Goal: Book appointment/travel/reservation

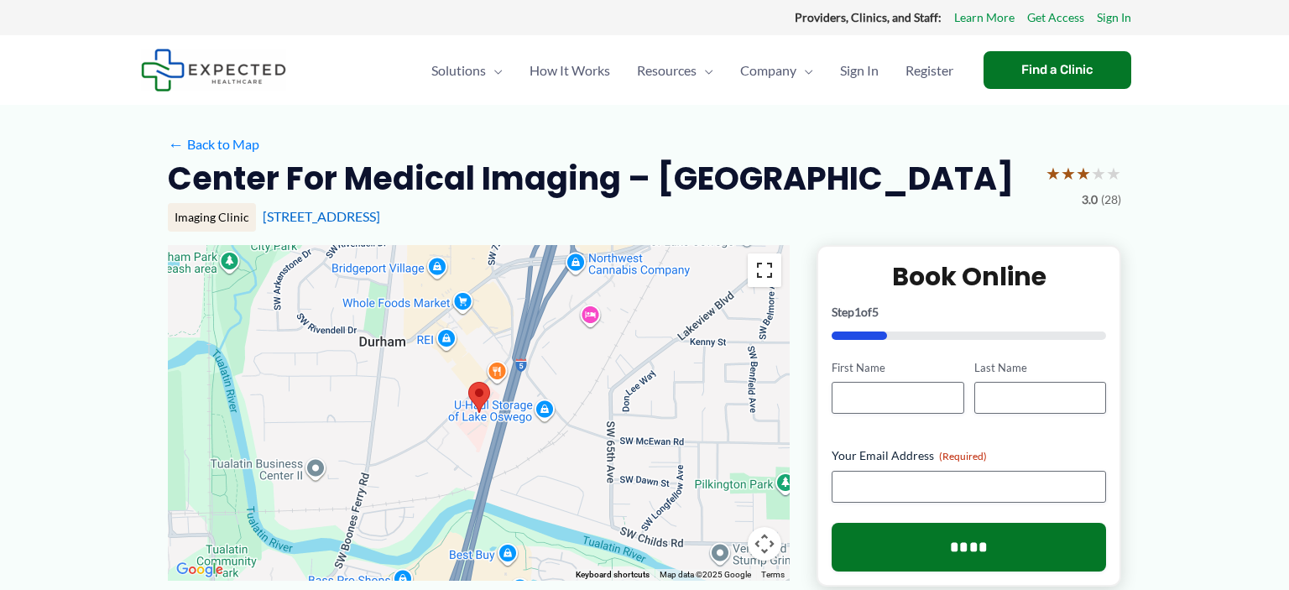
click at [762, 274] on button "Toggle fullscreen view" at bounding box center [765, 270] width 34 height 34
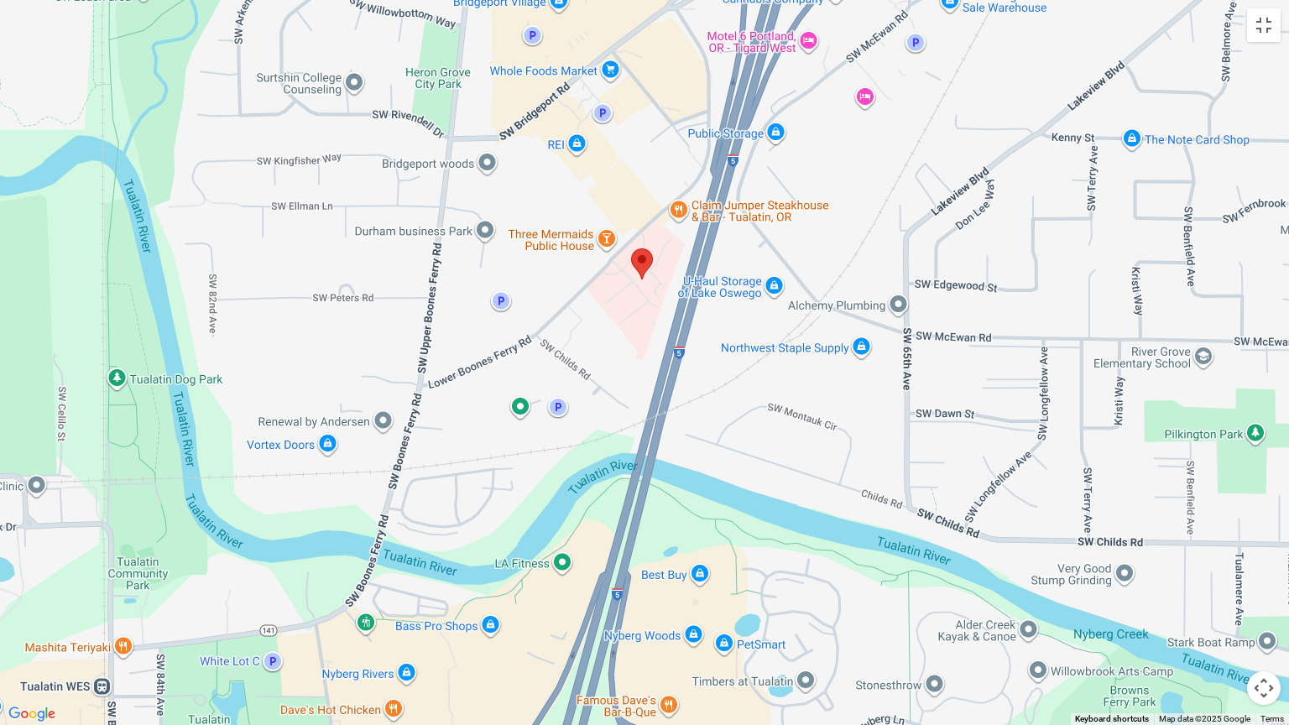
drag, startPoint x: 495, startPoint y: 418, endPoint x: 529, endPoint y: 521, distance: 108.6
click at [529, 521] on div at bounding box center [644, 362] width 1289 height 725
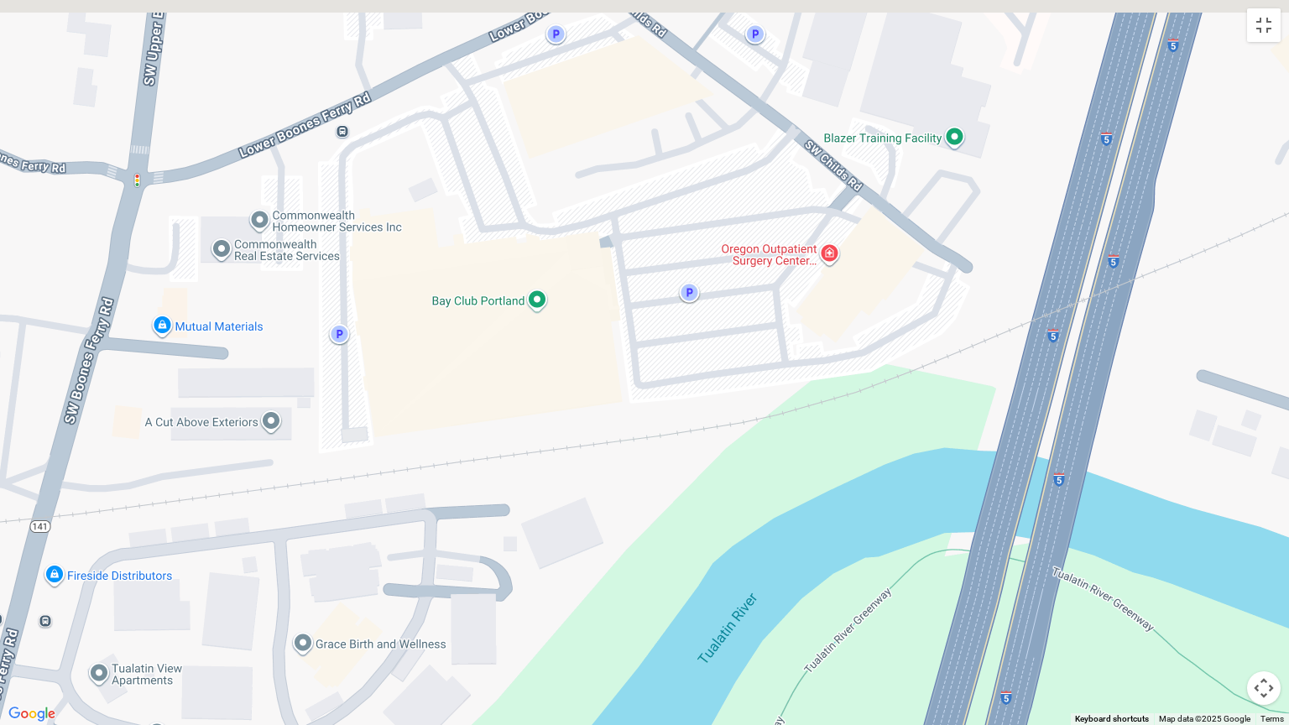
drag, startPoint x: 527, startPoint y: 415, endPoint x: 552, endPoint y: 587, distance: 173.9
click at [552, 587] on div at bounding box center [644, 362] width 1289 height 725
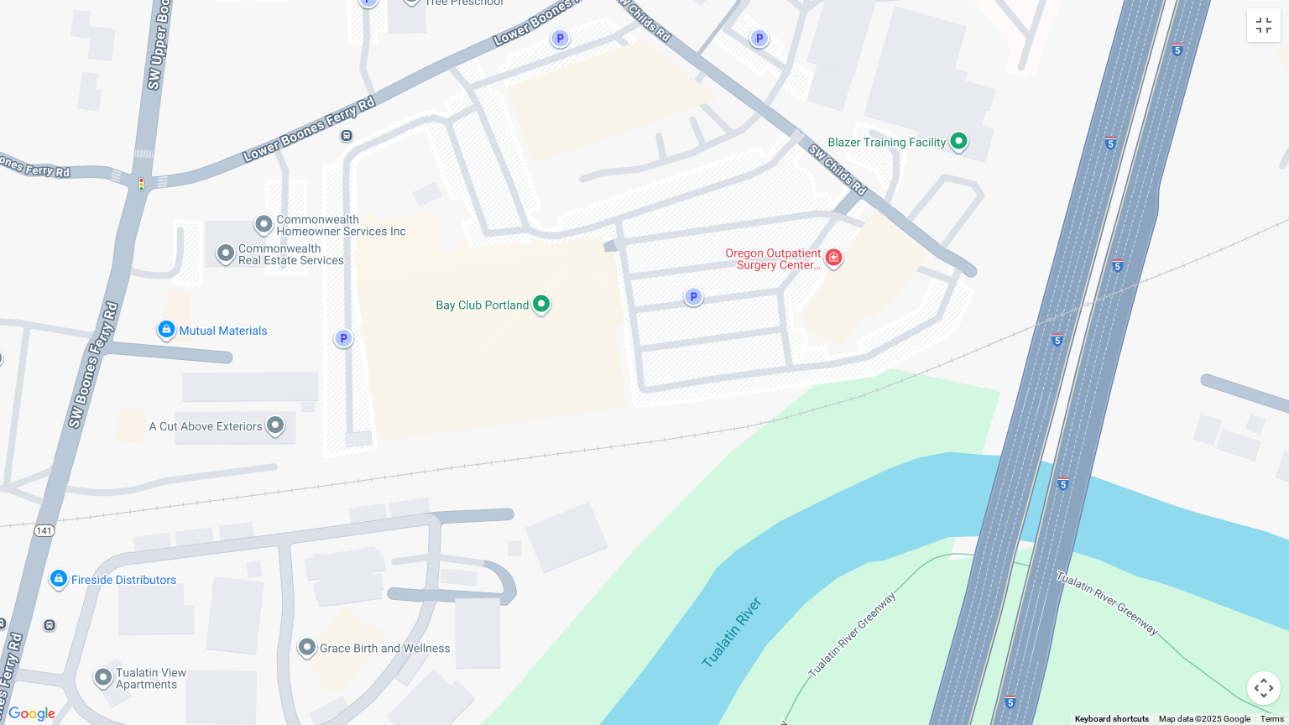
drag, startPoint x: 567, startPoint y: 557, endPoint x: 656, endPoint y: 481, distance: 116.7
click at [656, 481] on div at bounding box center [644, 362] width 1289 height 725
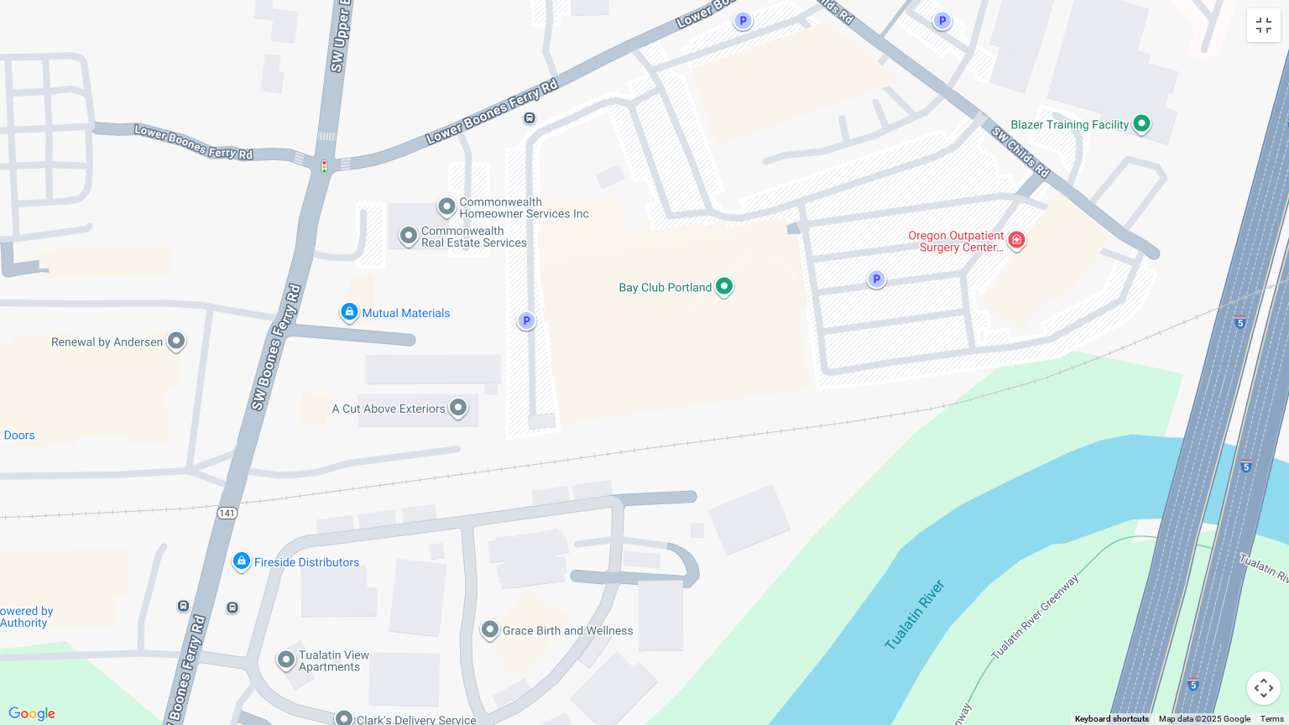
drag, startPoint x: 582, startPoint y: 498, endPoint x: 695, endPoint y: 609, distance: 159.1
click at [695, 589] on div at bounding box center [644, 362] width 1289 height 725
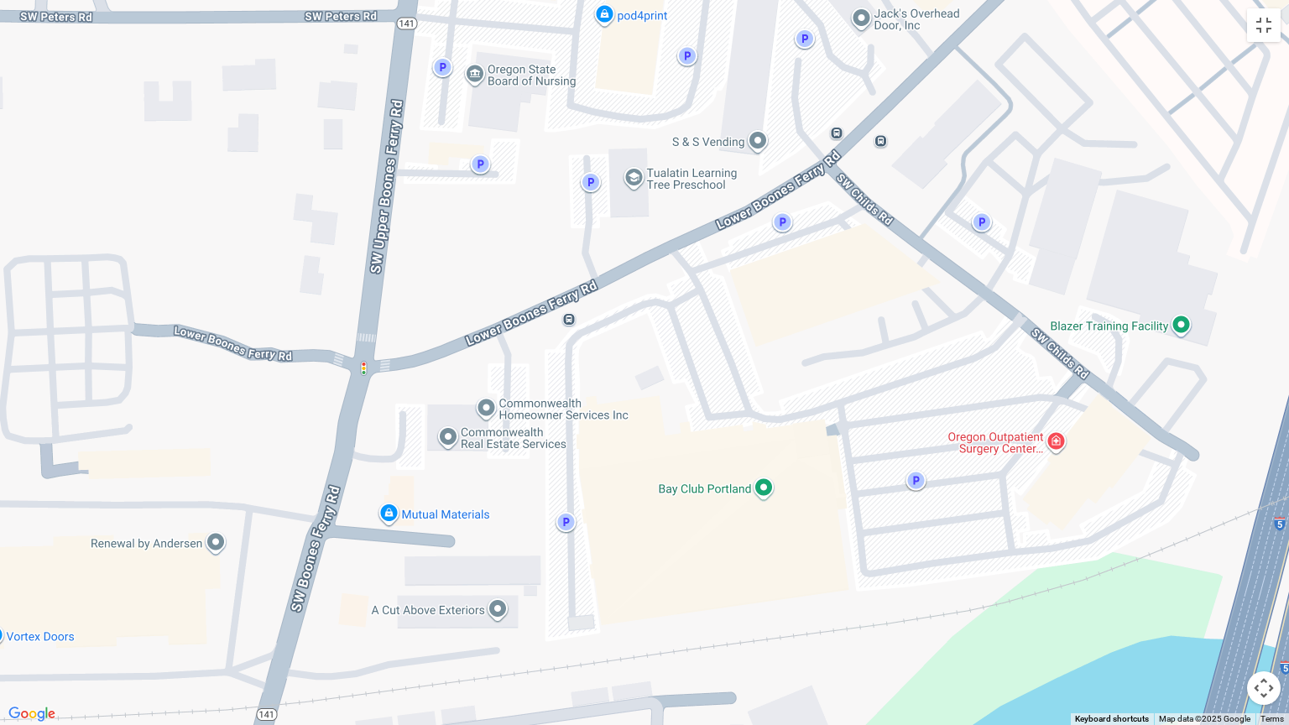
drag, startPoint x: 672, startPoint y: 478, endPoint x: 630, endPoint y: 643, distance: 170.0
click at [631, 589] on div at bounding box center [644, 362] width 1289 height 725
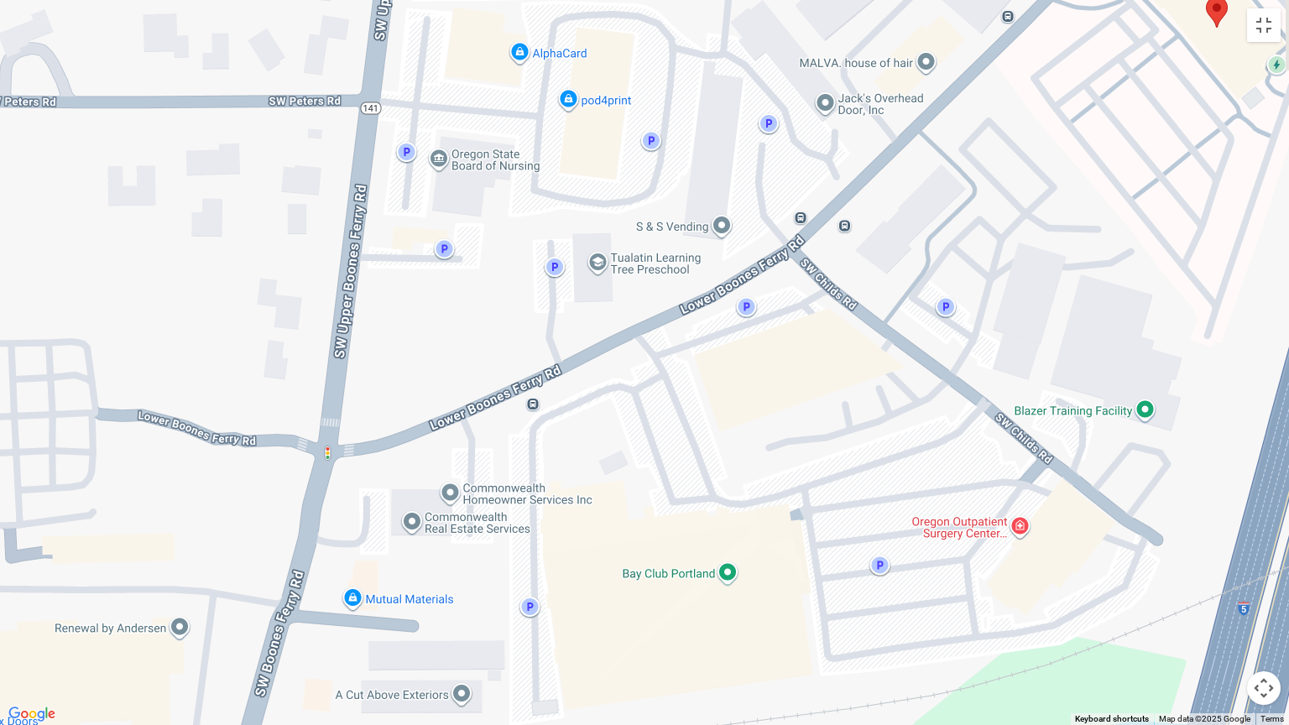
drag, startPoint x: 654, startPoint y: 562, endPoint x: 583, endPoint y: 670, distance: 129.7
click at [586, 589] on div at bounding box center [644, 362] width 1289 height 725
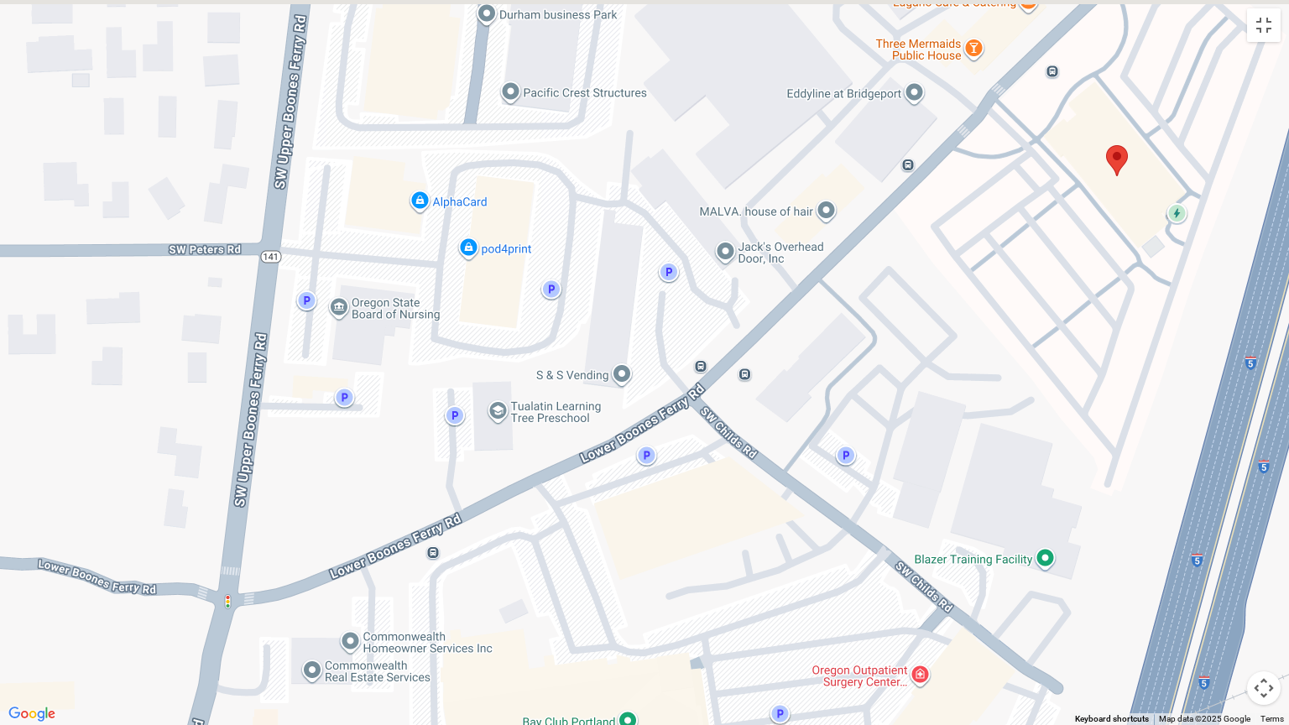
drag, startPoint x: 626, startPoint y: 588, endPoint x: 574, endPoint y: 663, distance: 91.7
click at [575, 589] on div at bounding box center [644, 362] width 1289 height 725
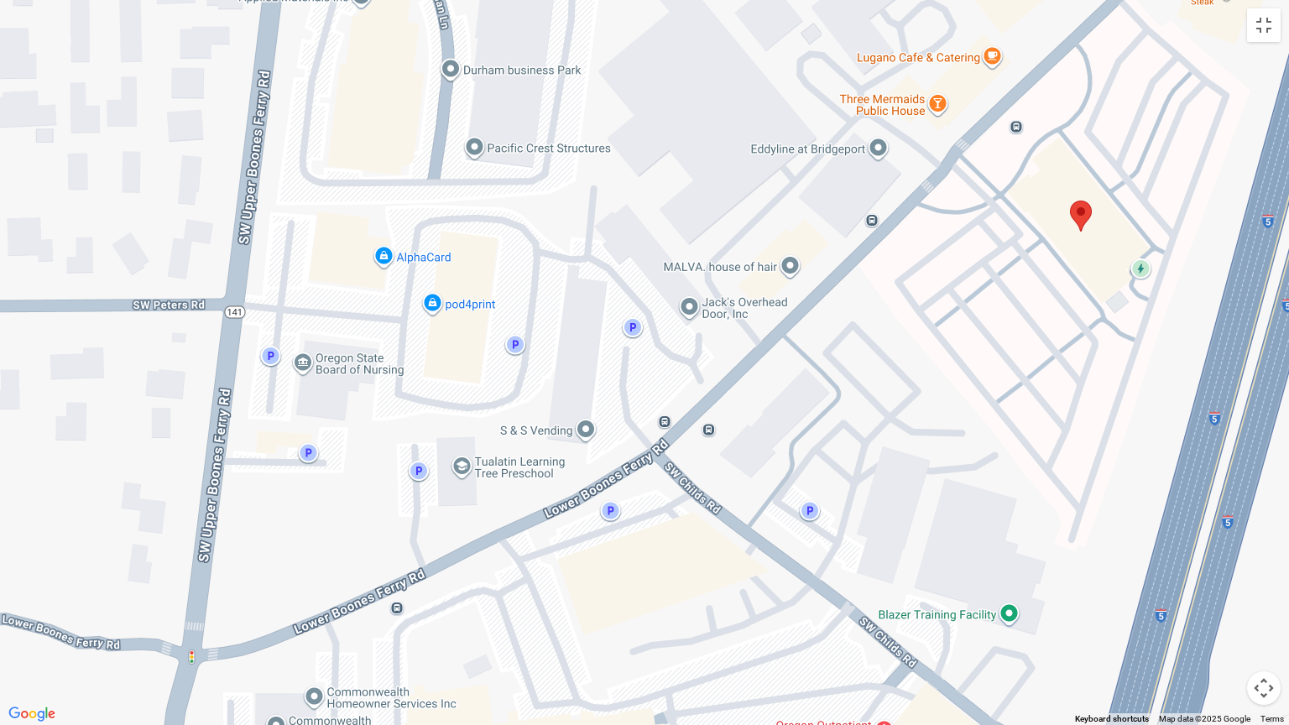
drag, startPoint x: 605, startPoint y: 588, endPoint x: 548, endPoint y: 647, distance: 81.9
click at [552, 589] on div at bounding box center [644, 362] width 1289 height 725
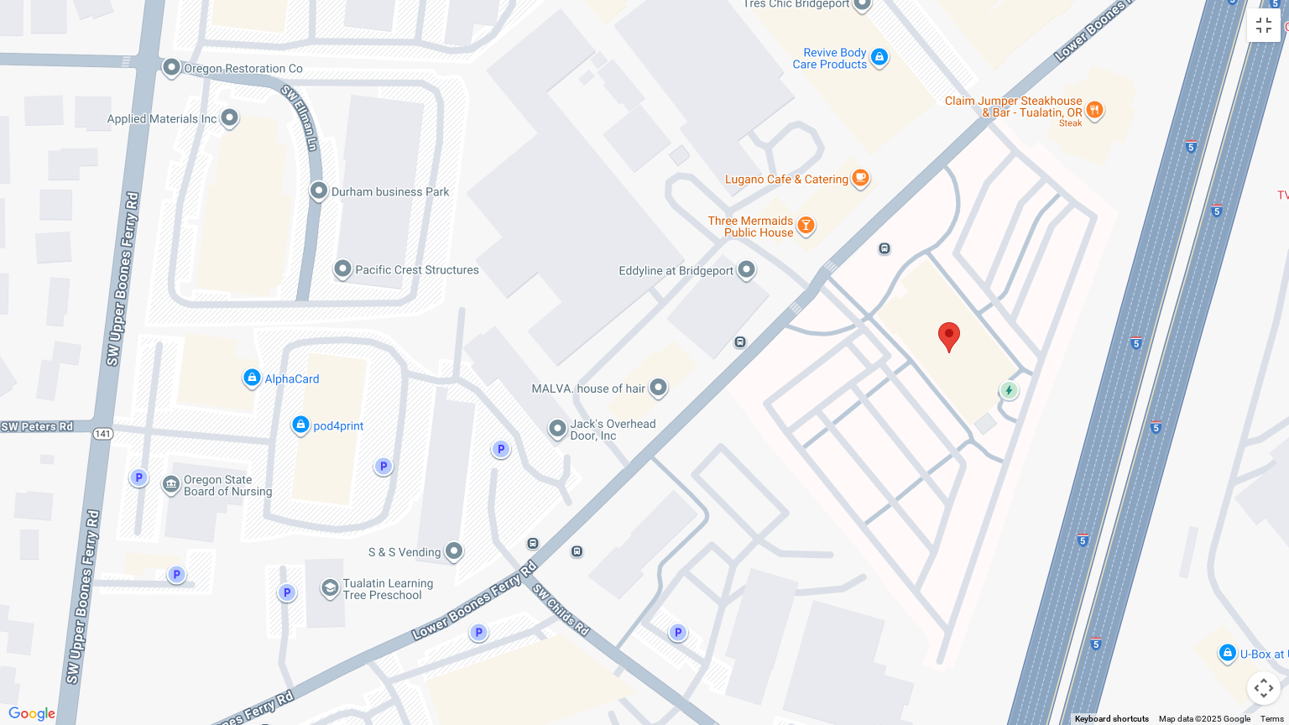
drag, startPoint x: 581, startPoint y: 566, endPoint x: 512, endPoint y: 630, distance: 93.8
click at [512, 589] on div at bounding box center [644, 362] width 1289 height 725
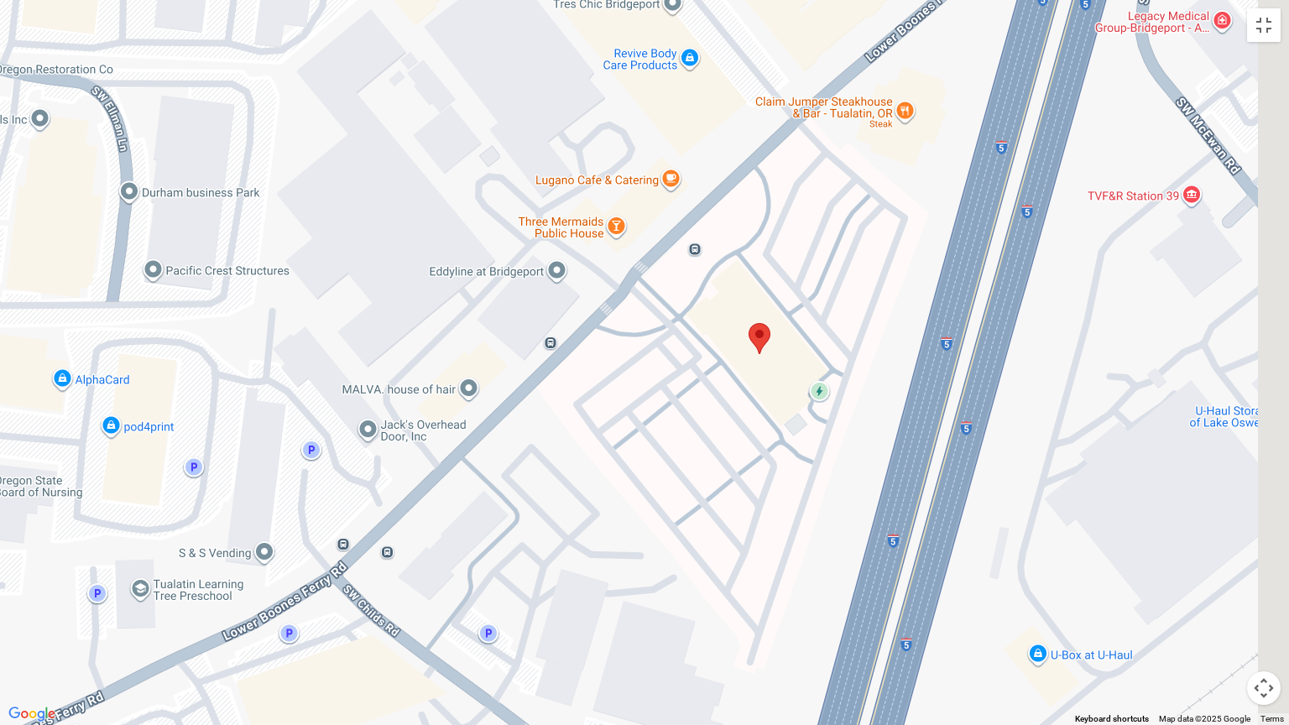
drag, startPoint x: 637, startPoint y: 560, endPoint x: 455, endPoint y: 462, distance: 206.9
click at [462, 467] on div at bounding box center [644, 362] width 1289 height 725
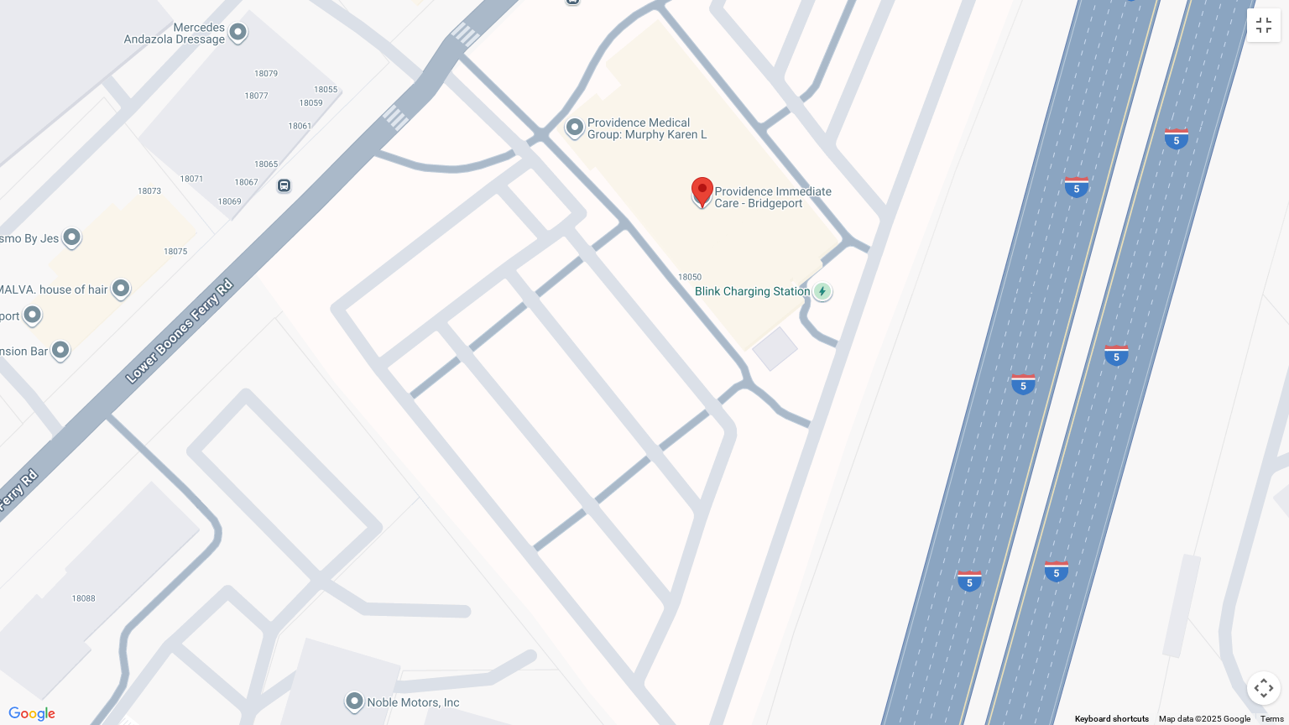
drag, startPoint x: 504, startPoint y: 423, endPoint x: 503, endPoint y: 531, distance: 107.4
click at [503, 531] on div at bounding box center [644, 362] width 1289 height 725
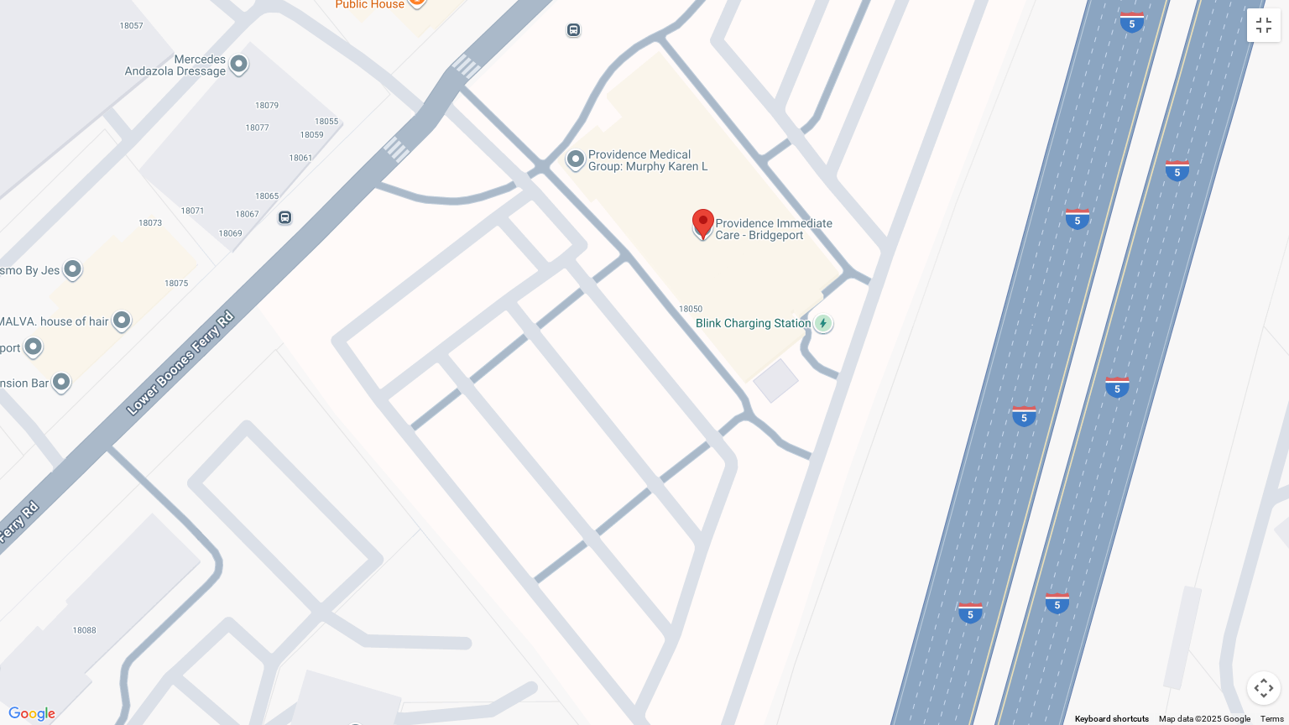
drag, startPoint x: 567, startPoint y: 385, endPoint x: 531, endPoint y: 512, distance: 132.0
click at [532, 505] on div at bounding box center [644, 362] width 1289 height 725
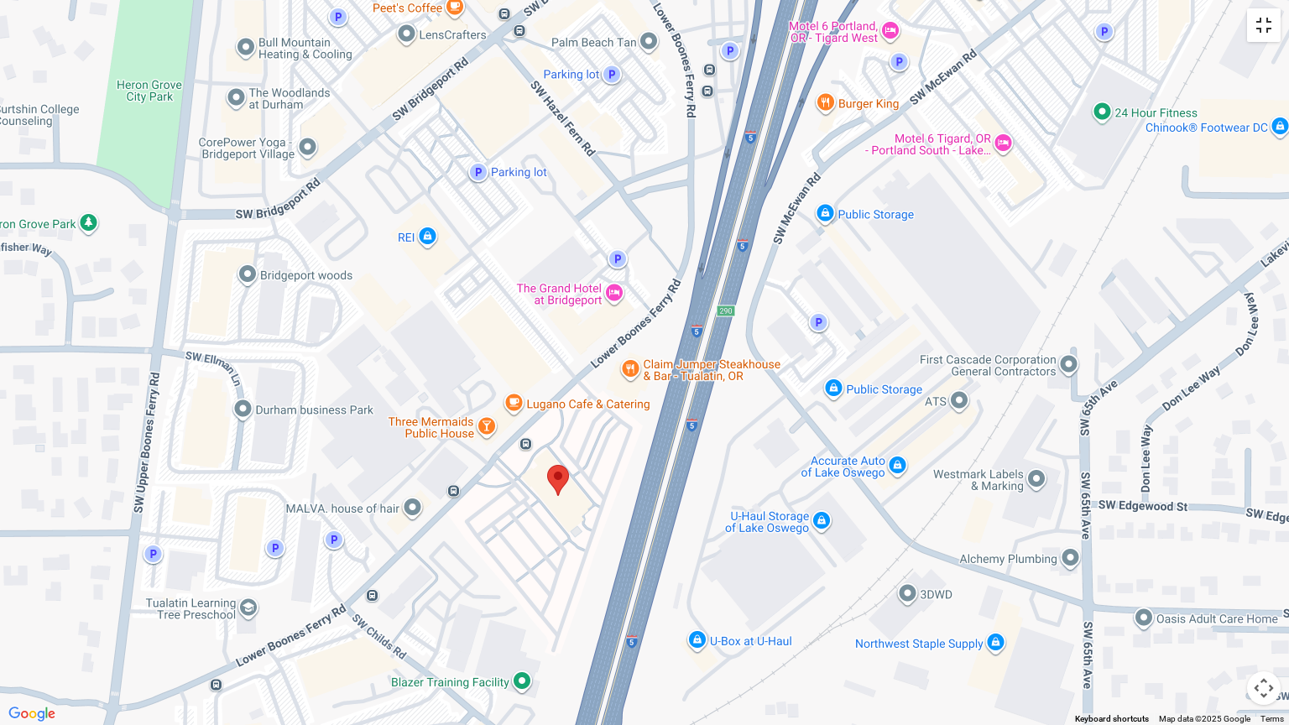
click at [1272, 27] on button "Toggle fullscreen view" at bounding box center [1264, 25] width 34 height 34
